Goal: Task Accomplishment & Management: Use online tool/utility

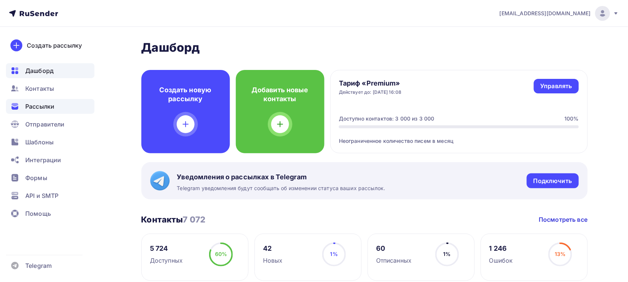
click at [42, 112] on div "Рассылки" at bounding box center [50, 106] width 89 height 15
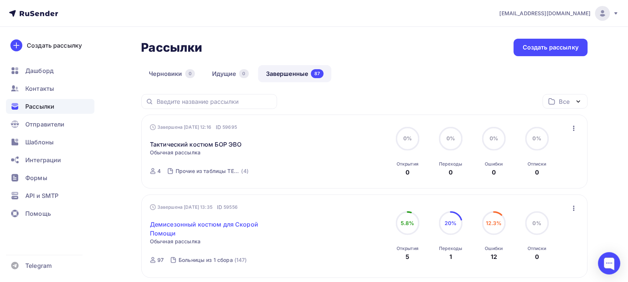
click at [201, 222] on link "Демисезонный костюм для Скорой Помощи" at bounding box center [214, 229] width 128 height 18
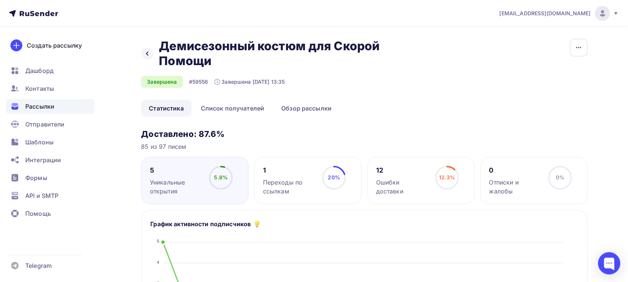
click at [57, 17] on icon at bounding box center [33, 13] width 49 height 9
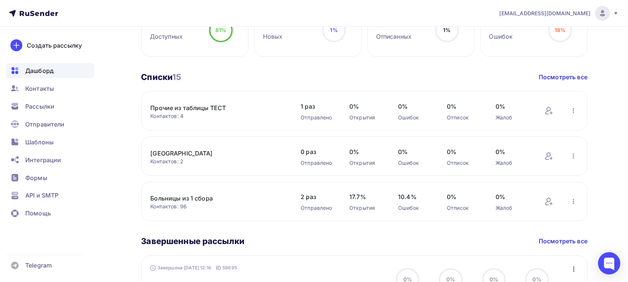
scroll to position [279, 0]
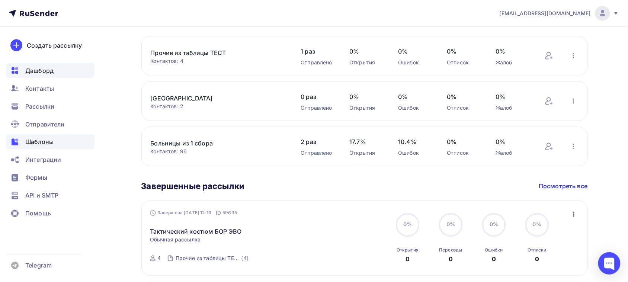
click at [42, 144] on span "Шаблоны" at bounding box center [39, 142] width 28 height 9
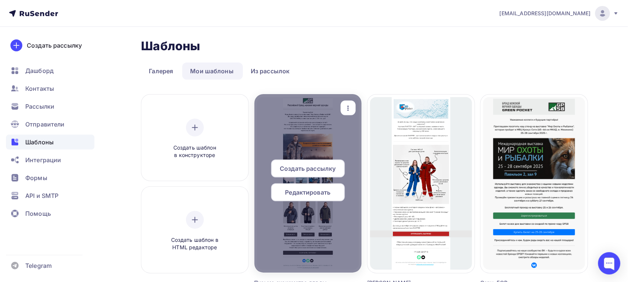
click at [306, 193] on span "Редактировать" at bounding box center [307, 192] width 45 height 9
